Goal: Information Seeking & Learning: Learn about a topic

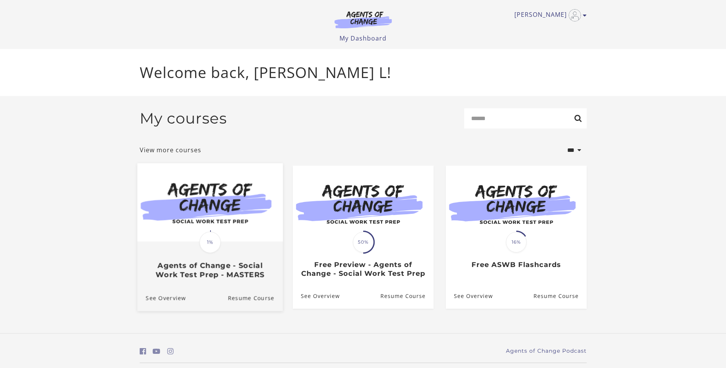
click at [250, 263] on h3 "Agents of Change - Social Work Test Prep - MASTERS" at bounding box center [209, 271] width 129 height 18
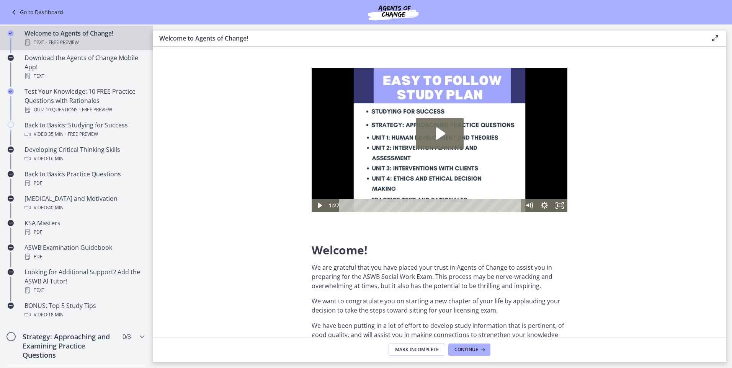
scroll to position [154, 0]
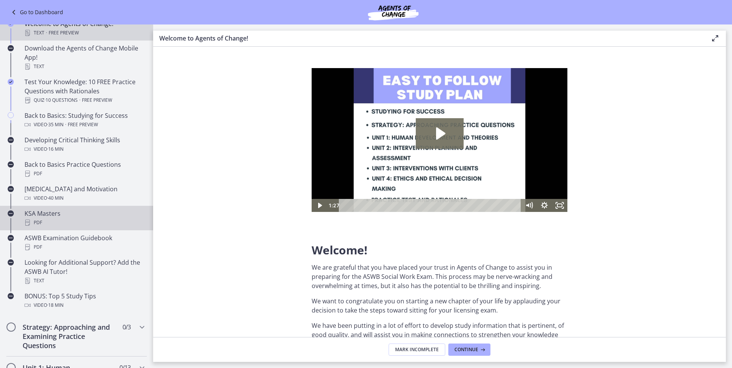
click at [44, 215] on div "KSA Masters PDF" at bounding box center [84, 218] width 119 height 18
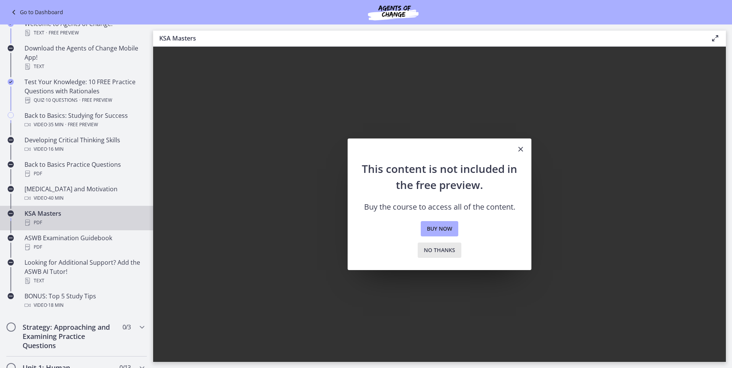
click at [442, 250] on span "No thanks" at bounding box center [439, 250] width 31 height 9
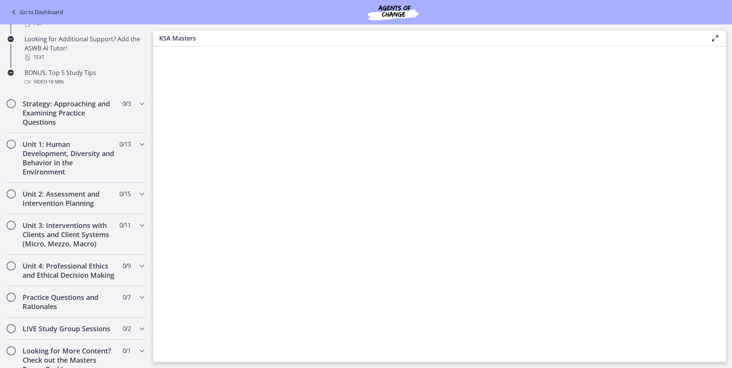
scroll to position [364, 0]
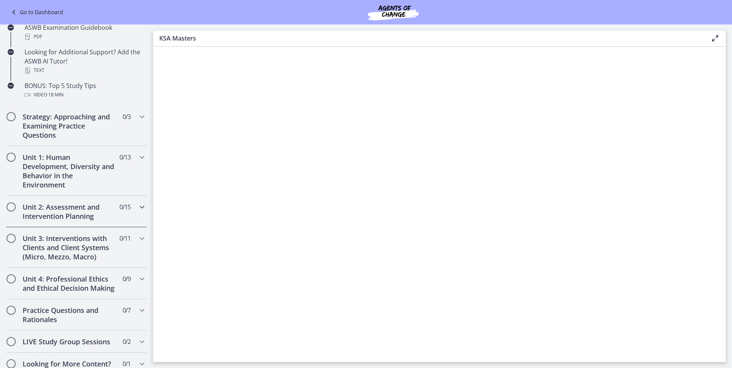
click at [57, 209] on h2 "Unit 2: Assessment and Intervention Planning" at bounding box center [69, 212] width 93 height 18
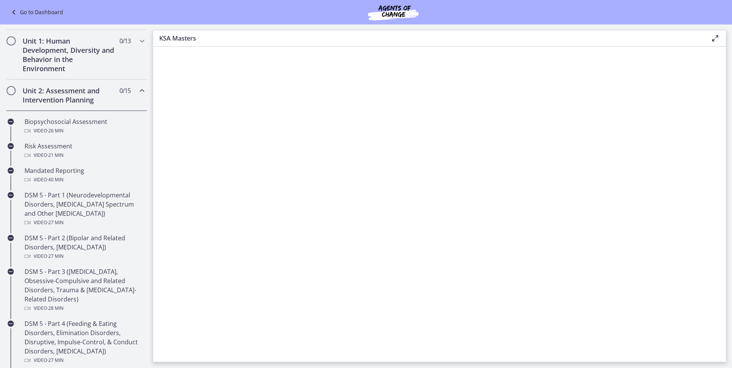
scroll to position [153, 0]
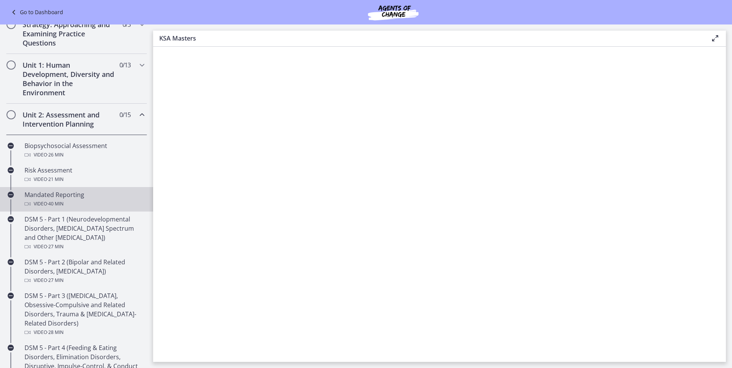
click at [92, 196] on div "Mandated Reporting Video · 40 min" at bounding box center [84, 199] width 119 height 18
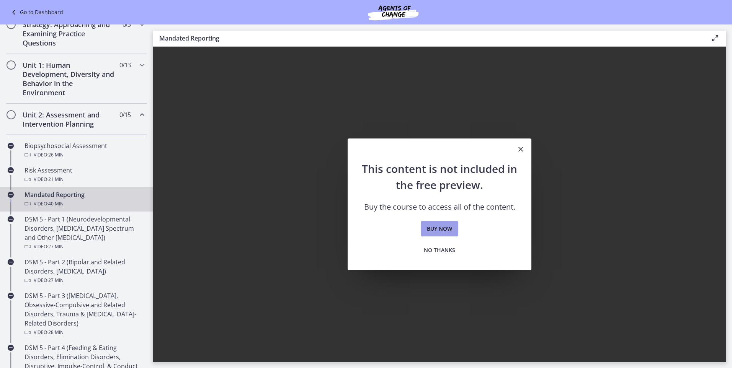
click at [443, 230] on span "Buy now" at bounding box center [439, 228] width 25 height 9
